Goal: Task Accomplishment & Management: Use online tool/utility

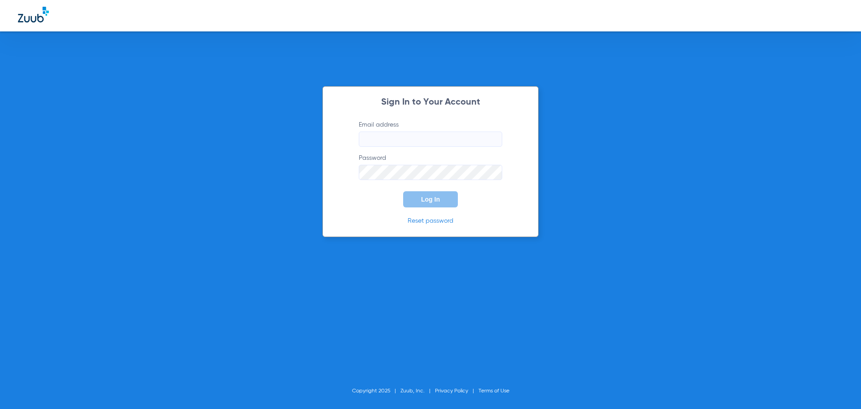
type input "[EMAIL_ADDRESS][DOMAIN_NAME]"
click at [419, 197] on button "Log In" at bounding box center [430, 199] width 55 height 16
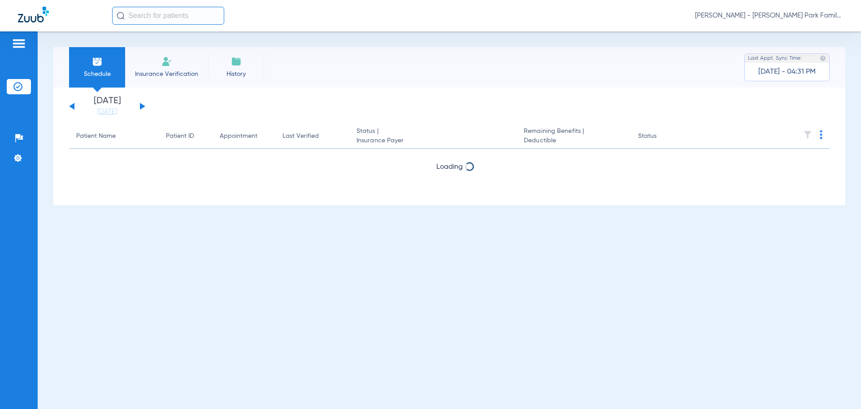
click at [141, 102] on div "[DATE] [DATE] [DATE] [DATE] [DATE] [DATE] [DATE] [DATE] [DATE] [DATE] [DATE] [D…" at bounding box center [107, 106] width 76 height 20
click at [141, 105] on button at bounding box center [142, 106] width 5 height 7
click at [52, 176] on div "Schedule Insurance Verification History Last Appt. Sync Time: [DATE] - 04:31 PM…" at bounding box center [450, 219] width 824 height 377
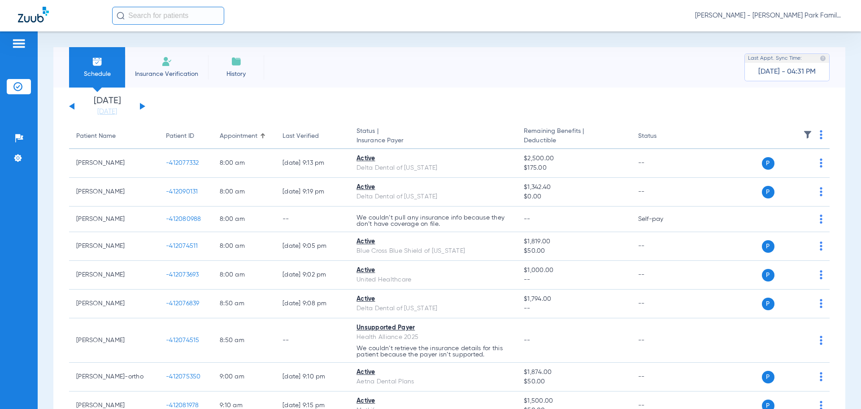
click at [162, 65] on img at bounding box center [167, 61] width 11 height 11
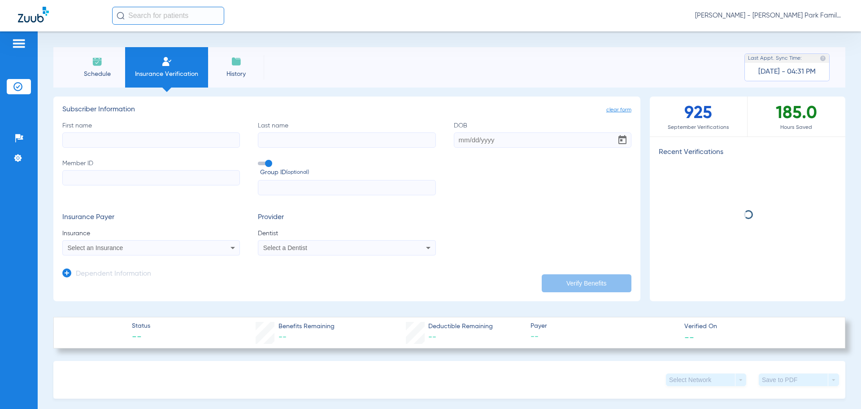
click at [100, 68] on li "Schedule" at bounding box center [97, 67] width 56 height 40
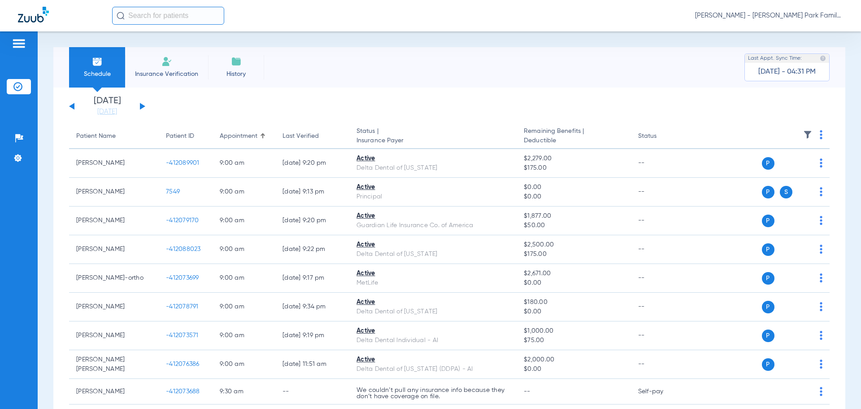
click at [145, 108] on app-single-date-navigator "[DATE] [DATE] [DATE] [DATE] [DATE] [DATE] [DATE] [DATE] [DATE] [DATE] [DATE] [D…" at bounding box center [449, 106] width 761 height 20
click at [141, 107] on button at bounding box center [142, 106] width 5 height 7
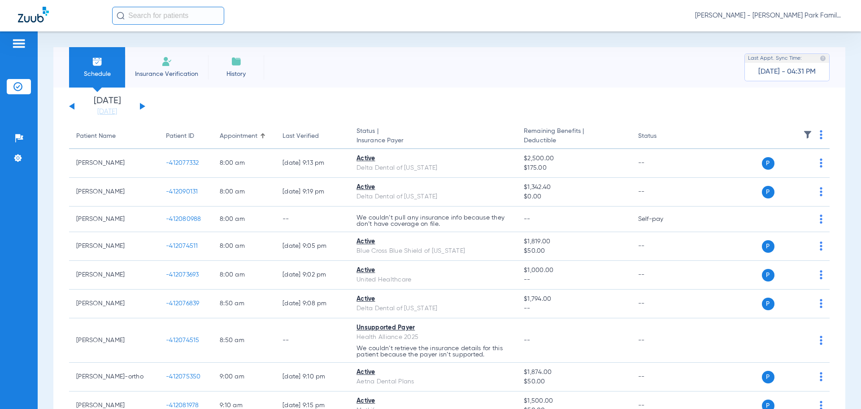
click at [804, 133] on img at bounding box center [808, 134] width 9 height 9
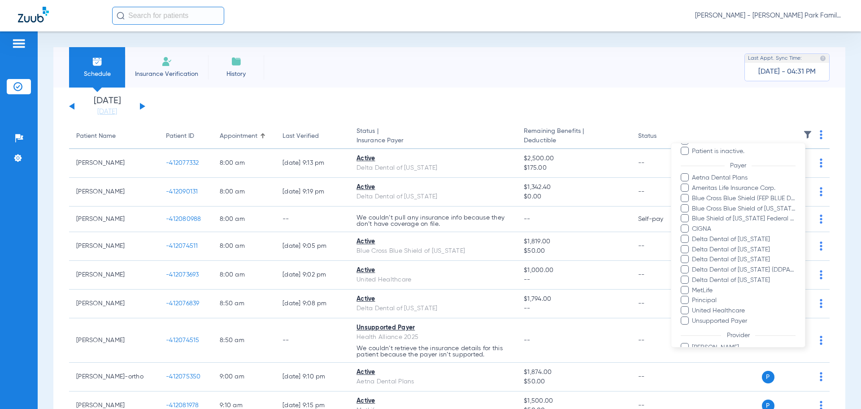
scroll to position [164, 0]
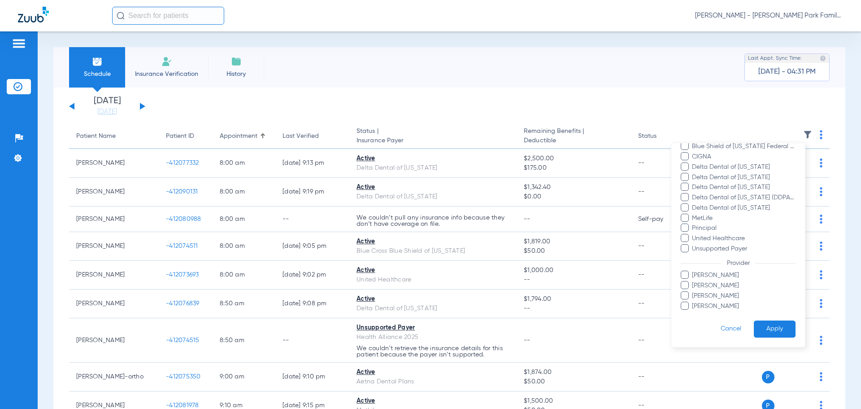
click at [704, 285] on span "[PERSON_NAME]" at bounding box center [744, 285] width 104 height 9
click at [694, 292] on input "[PERSON_NAME]" at bounding box center [694, 292] width 0 height 0
click at [776, 328] on button "Apply" at bounding box center [775, 328] width 42 height 17
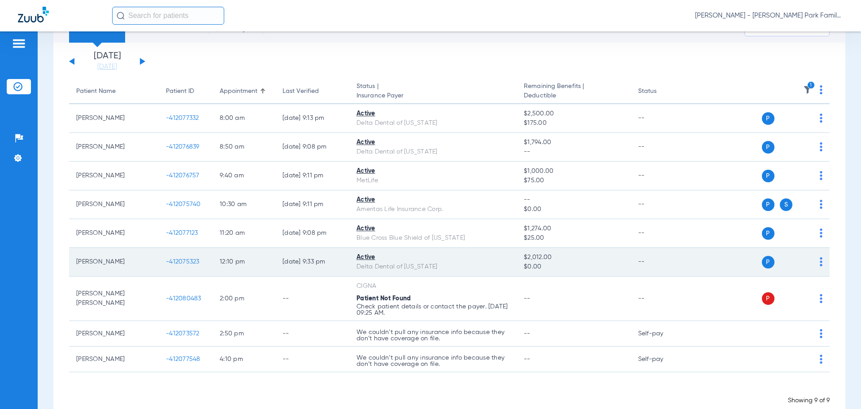
scroll to position [66, 0]
